Goal: Task Accomplishment & Management: Complete application form

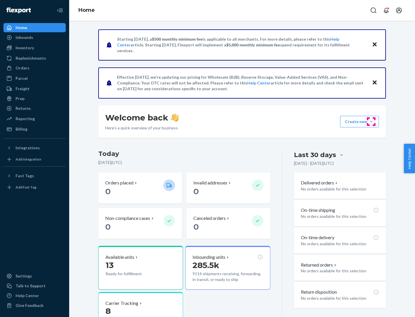
click at [371, 122] on button "Create new Create new inbound Create new order Create new product" at bounding box center [359, 122] width 39 height 12
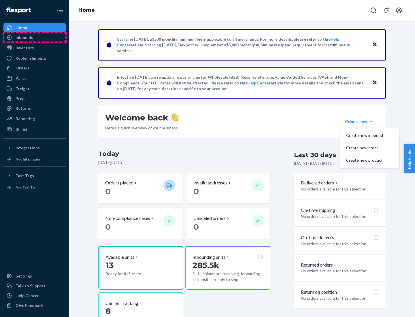
click at [35, 37] on div "Inbounds" at bounding box center [34, 37] width 61 height 8
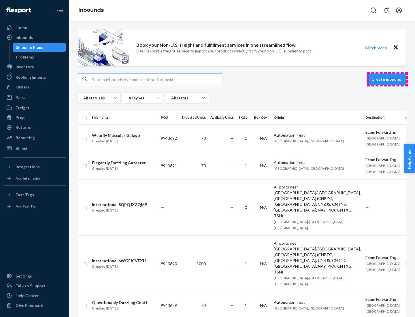
click at [387, 79] on button "Create inbound" at bounding box center [387, 79] width 40 height 12
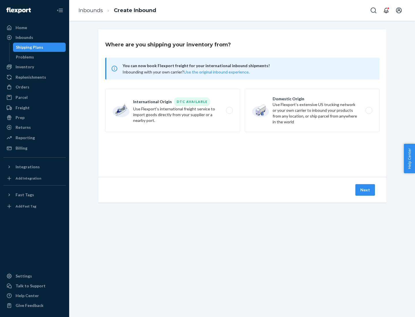
click at [312, 110] on label "Domestic Origin Use Flexport’s extensive US trucking network or your own carrie…" at bounding box center [312, 110] width 135 height 43
click at [369, 110] on input "Domestic Origin Use Flexport’s extensive US trucking network or your own carrie…" at bounding box center [371, 111] width 4 height 4
radio input "true"
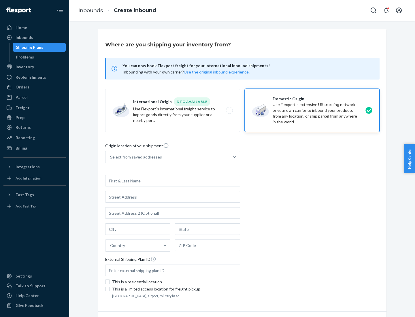
click at [167, 157] on div "Select from saved addresses" at bounding box center [167, 157] width 124 height 12
click at [111, 157] on input "Select from saved addresses" at bounding box center [110, 157] width 1 height 6
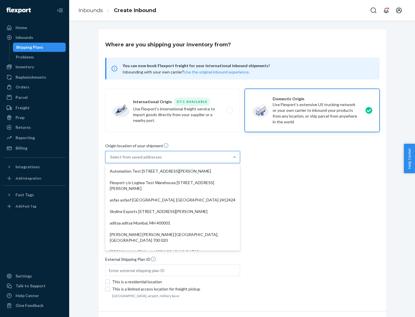
scroll to position [2, 0]
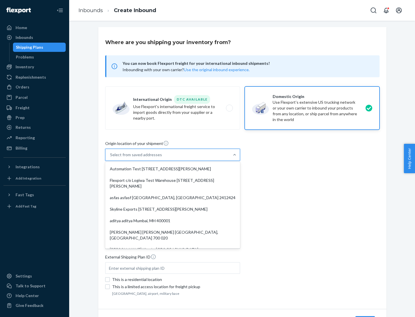
click at [173, 169] on div "Automation Test [STREET_ADDRESS][PERSON_NAME]" at bounding box center [172, 169] width 133 height 12
click at [111, 158] on input "option Automation Test [STREET_ADDRESS][PERSON_NAME]. 9 results available. Use …" at bounding box center [110, 155] width 1 height 6
type input "Automation Test"
type input "9th Floor"
type input "[GEOGRAPHIC_DATA]"
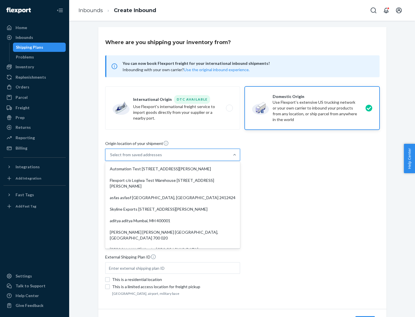
type input "CA"
type input "94104"
type input "[STREET_ADDRESS][PERSON_NAME]"
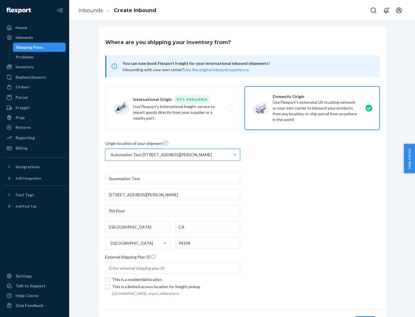
scroll to position [34, 0]
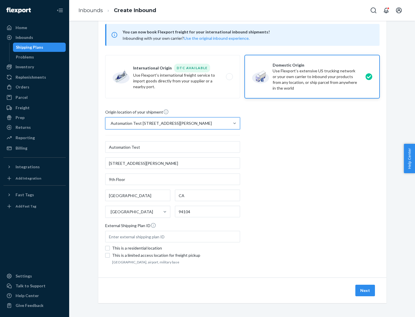
click at [365, 291] on button "Next" at bounding box center [365, 291] width 20 height 12
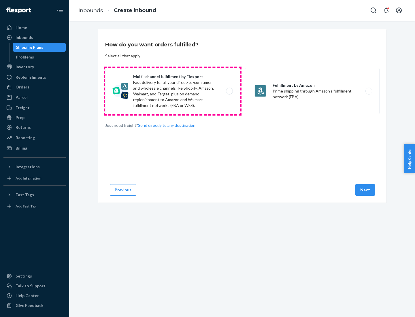
click at [173, 91] on label "Multi-channel fulfillment by Flexport Fast delivery for all your direct-to-cons…" at bounding box center [172, 91] width 135 height 46
click at [229, 91] on input "Multi-channel fulfillment by Flexport Fast delivery for all your direct-to-cons…" at bounding box center [231, 91] width 4 height 4
radio input "true"
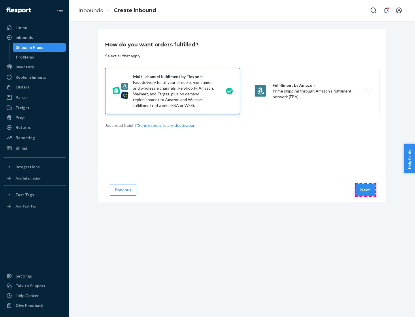
click at [365, 190] on button "Next" at bounding box center [365, 190] width 20 height 12
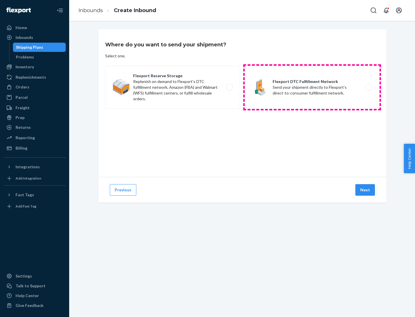
click at [312, 87] on label "Flexport DTC Fulfillment Network Send your shipment directly to Flexport's dire…" at bounding box center [312, 87] width 135 height 43
click at [369, 87] on input "Flexport DTC Fulfillment Network Send your shipment directly to Flexport's dire…" at bounding box center [371, 88] width 4 height 4
radio input "true"
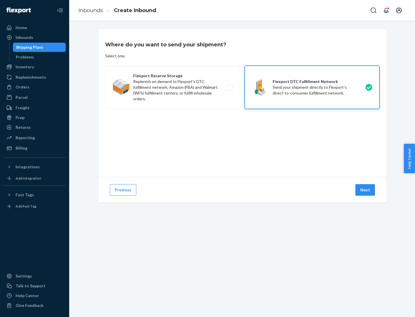
click at [365, 190] on button "Next" at bounding box center [365, 190] width 20 height 12
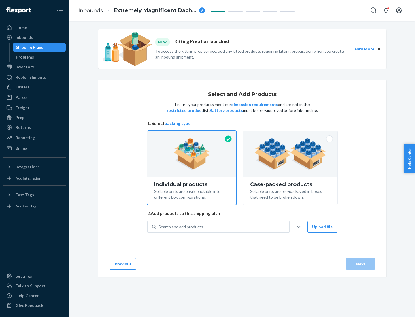
click at [291, 154] on img at bounding box center [290, 154] width 72 height 32
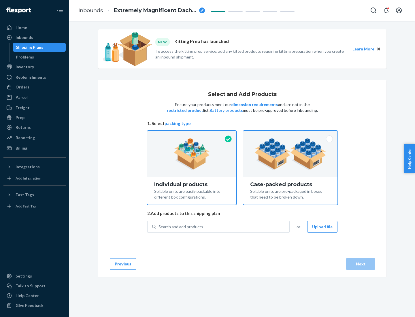
click at [291, 135] on input "Case-packed products Sellable units are pre-packaged in boxes that need to be b…" at bounding box center [291, 133] width 4 height 4
radio input "true"
radio input "false"
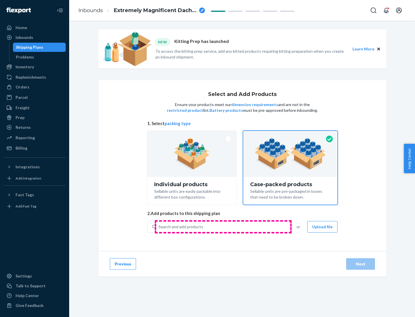
click at [223, 227] on div "Search and add products" at bounding box center [222, 227] width 133 height 10
click at [159, 227] on input "Search and add products" at bounding box center [159, 227] width 1 height 6
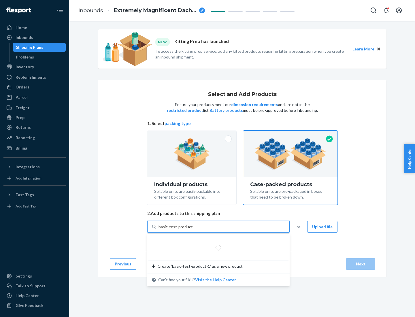
type input "basic-test-product-1"
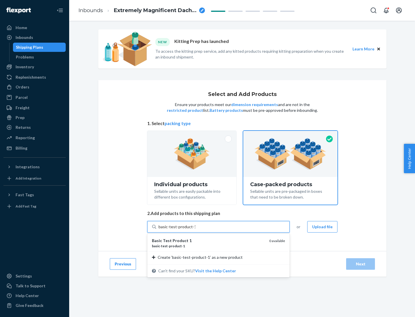
click at [208, 246] on div "basic - test - product - 1" at bounding box center [208, 246] width 113 height 5
click at [195, 230] on input "basic-test-product-1" at bounding box center [177, 227] width 37 height 6
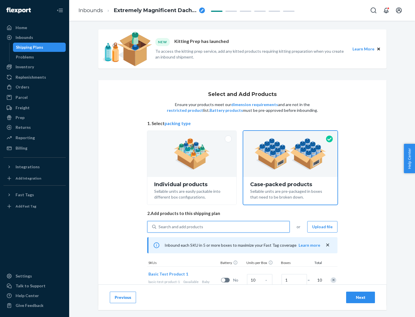
scroll to position [21, 0]
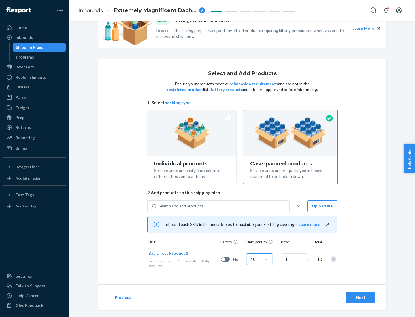
type input "10"
type input "7"
click at [361, 297] on div "Next" at bounding box center [360, 298] width 19 height 6
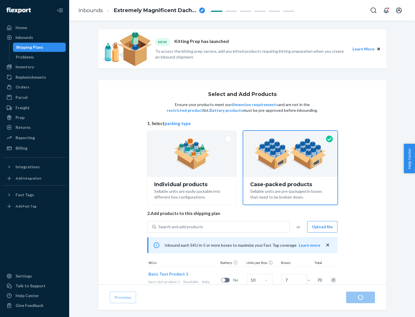
radio input "true"
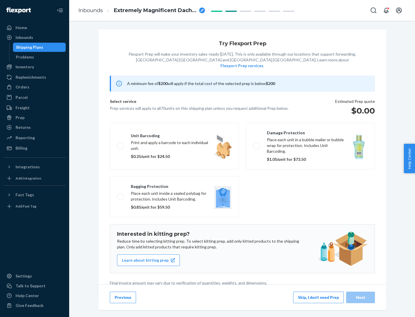
scroll to position [1, 0]
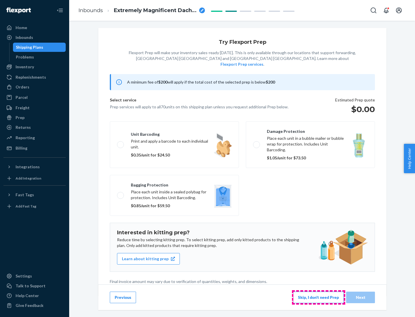
click at [318, 297] on button "Skip, I don't need Prep" at bounding box center [318, 298] width 51 height 12
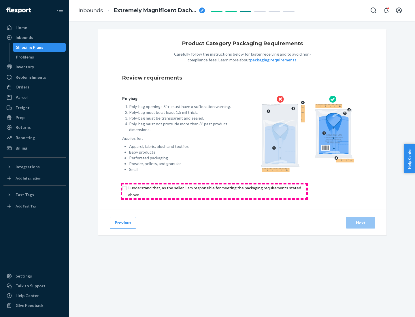
click at [214, 191] on input "checkbox" at bounding box center [218, 191] width 192 height 14
checkbox input "true"
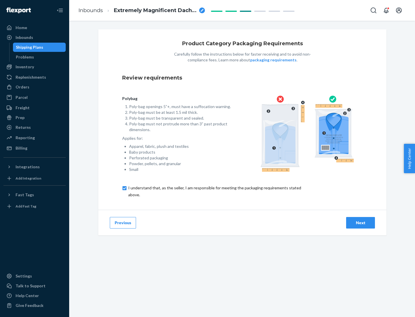
click at [361, 223] on div "Next" at bounding box center [360, 223] width 19 height 6
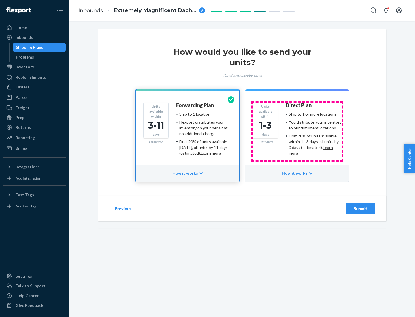
click at [297, 131] on ul "Ship to 1 or more locations You distribute your inventory to our fulfillment lo…" at bounding box center [314, 133] width 56 height 45
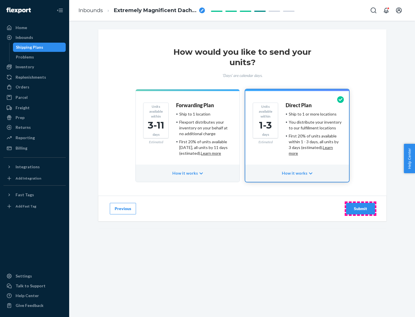
click at [361, 209] on div "Submit" at bounding box center [360, 209] width 19 height 6
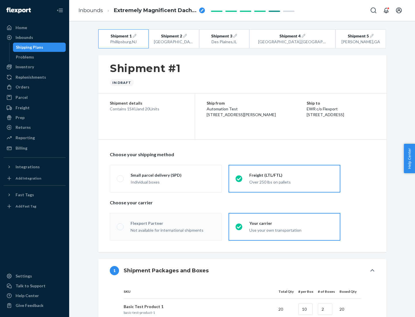
radio input "true"
radio input "false"
radio input "true"
radio input "false"
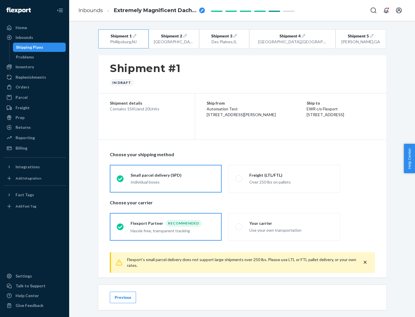
scroll to position [6, 0]
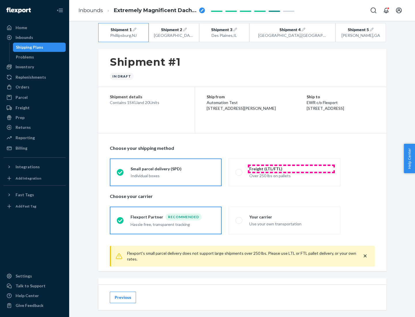
click at [291, 169] on div "Freight (LTL/FTL)" at bounding box center [291, 169] width 84 height 6
click at [239, 170] on input "Freight (LTL/FTL) Over 250 lbs on pallets" at bounding box center [237, 172] width 4 height 4
radio input "true"
radio input "false"
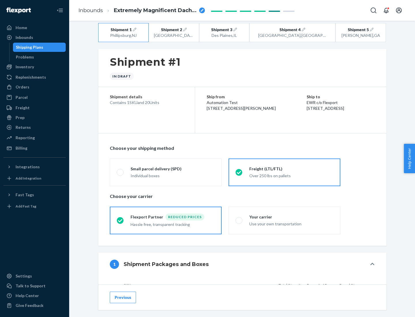
scroll to position [54, 0]
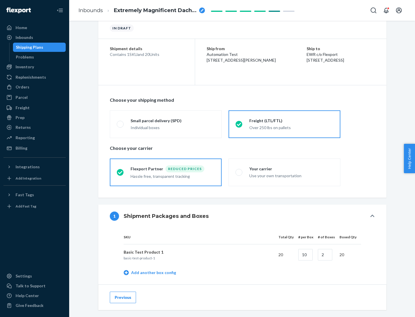
click at [291, 169] on div "Your carrier" at bounding box center [291, 169] width 84 height 6
click at [239, 170] on input "Your carrier Use your own transportation" at bounding box center [237, 172] width 4 height 4
radio input "true"
radio input "false"
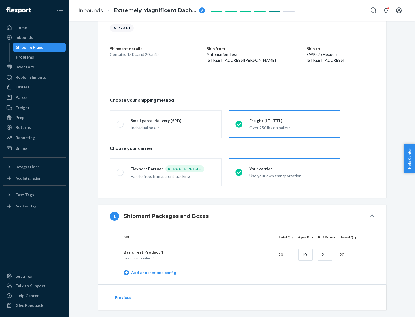
scroll to position [182, 0]
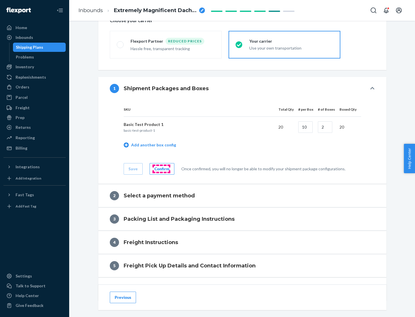
click at [161, 169] on div "Confirm" at bounding box center [161, 169] width 15 height 6
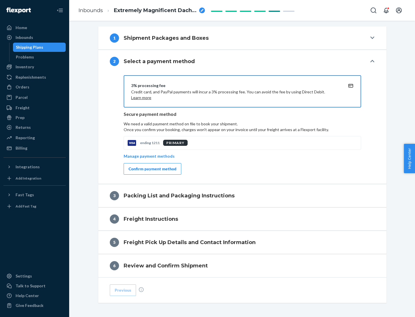
click at [152, 169] on div "Confirm payment method" at bounding box center [153, 169] width 48 height 6
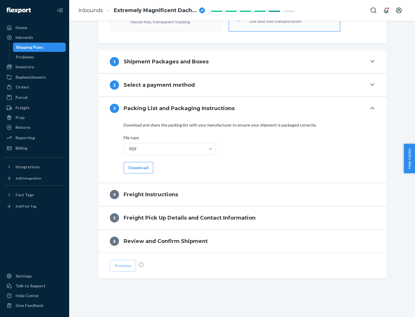
scroll to position [208, 0]
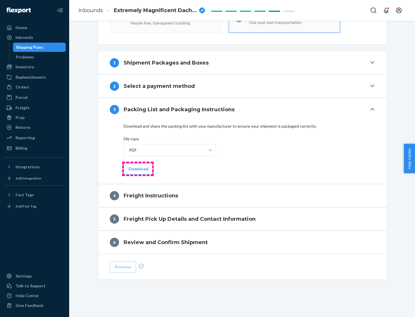
click at [138, 169] on button "Download" at bounding box center [139, 169] width 30 height 12
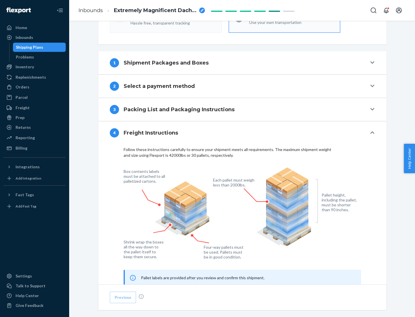
scroll to position [348, 0]
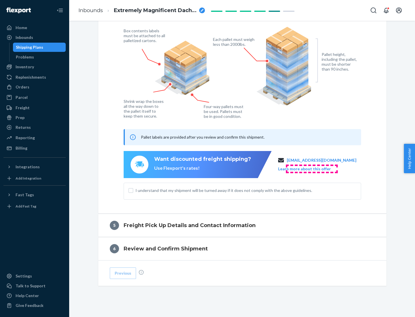
click at [312, 169] on button "Learn more about this offer" at bounding box center [304, 169] width 53 height 6
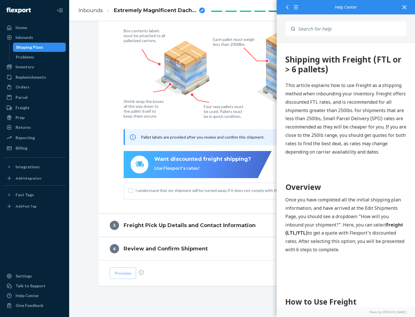
scroll to position [0, 0]
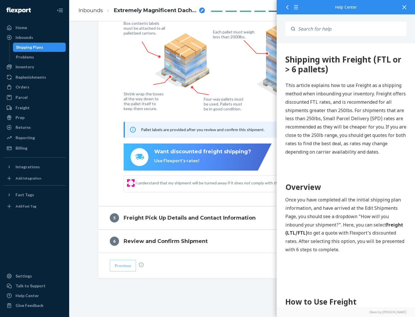
click at [131, 183] on input "I understand that my shipment will be turned away if it does not comply with th…" at bounding box center [131, 183] width 5 height 5
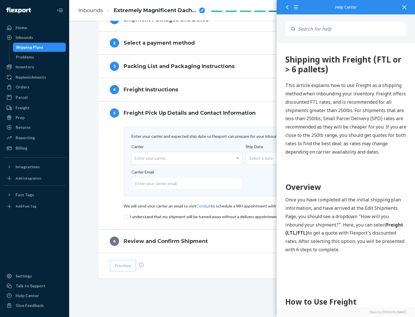
scroll to position [251, 0]
click at [242, 216] on input "checkbox" at bounding box center [242, 216] width 237 height 7
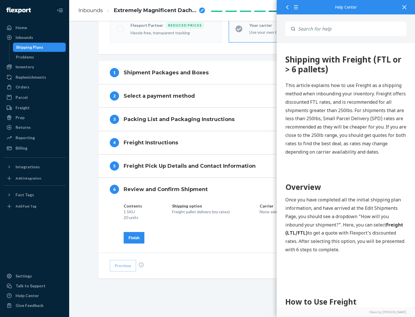
scroll to position [198, 0]
click at [134, 237] on div "Finish" at bounding box center [134, 238] width 11 height 6
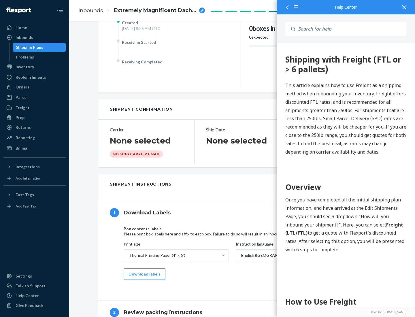
scroll to position [0, 0]
